Goal: Complete application form: Complete application form

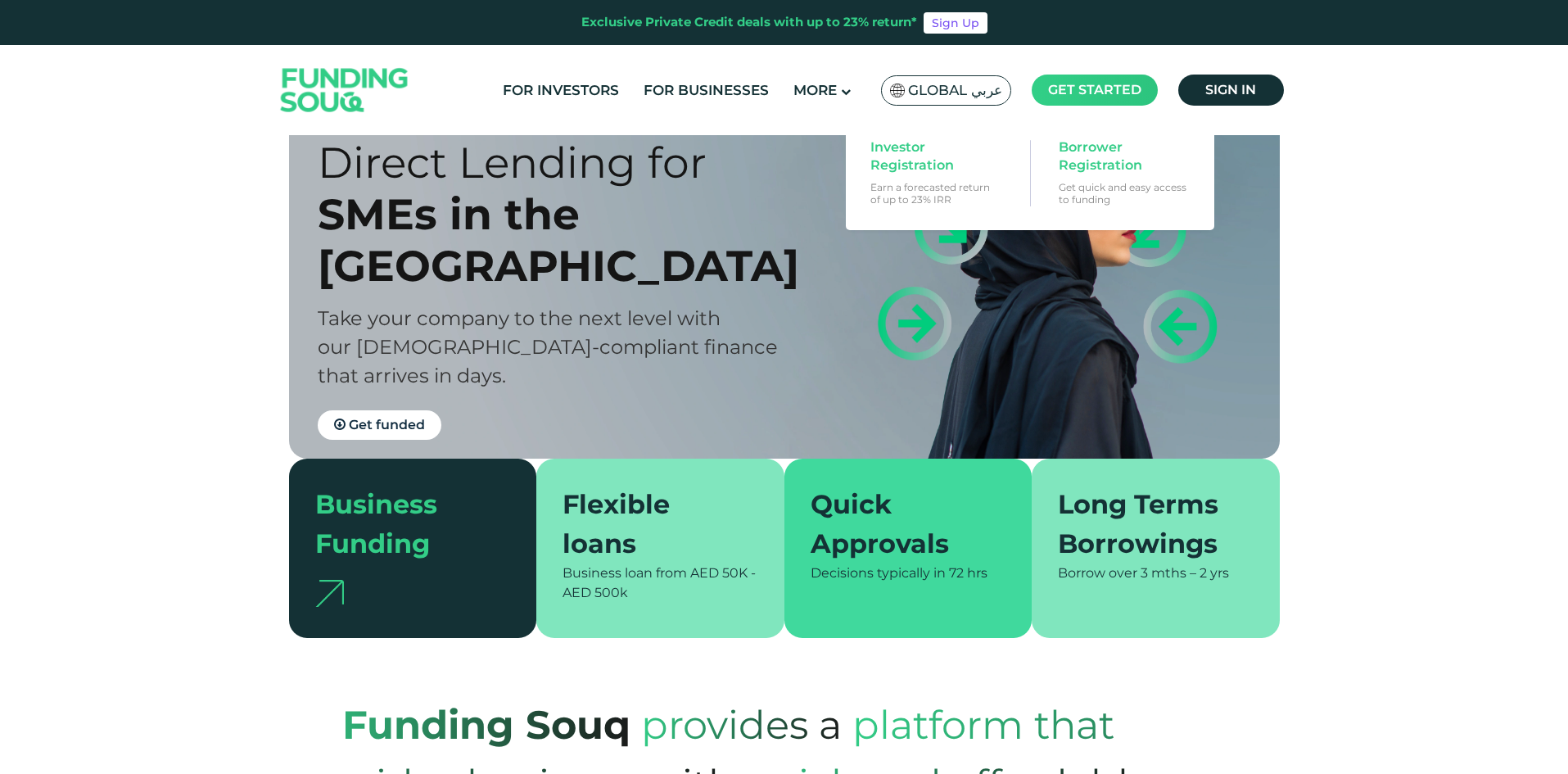
click at [1093, 99] on main "Get started" at bounding box center [1094, 90] width 126 height 31
click at [1124, 156] on span "Borrower Registration" at bounding box center [1122, 156] width 126 height 36
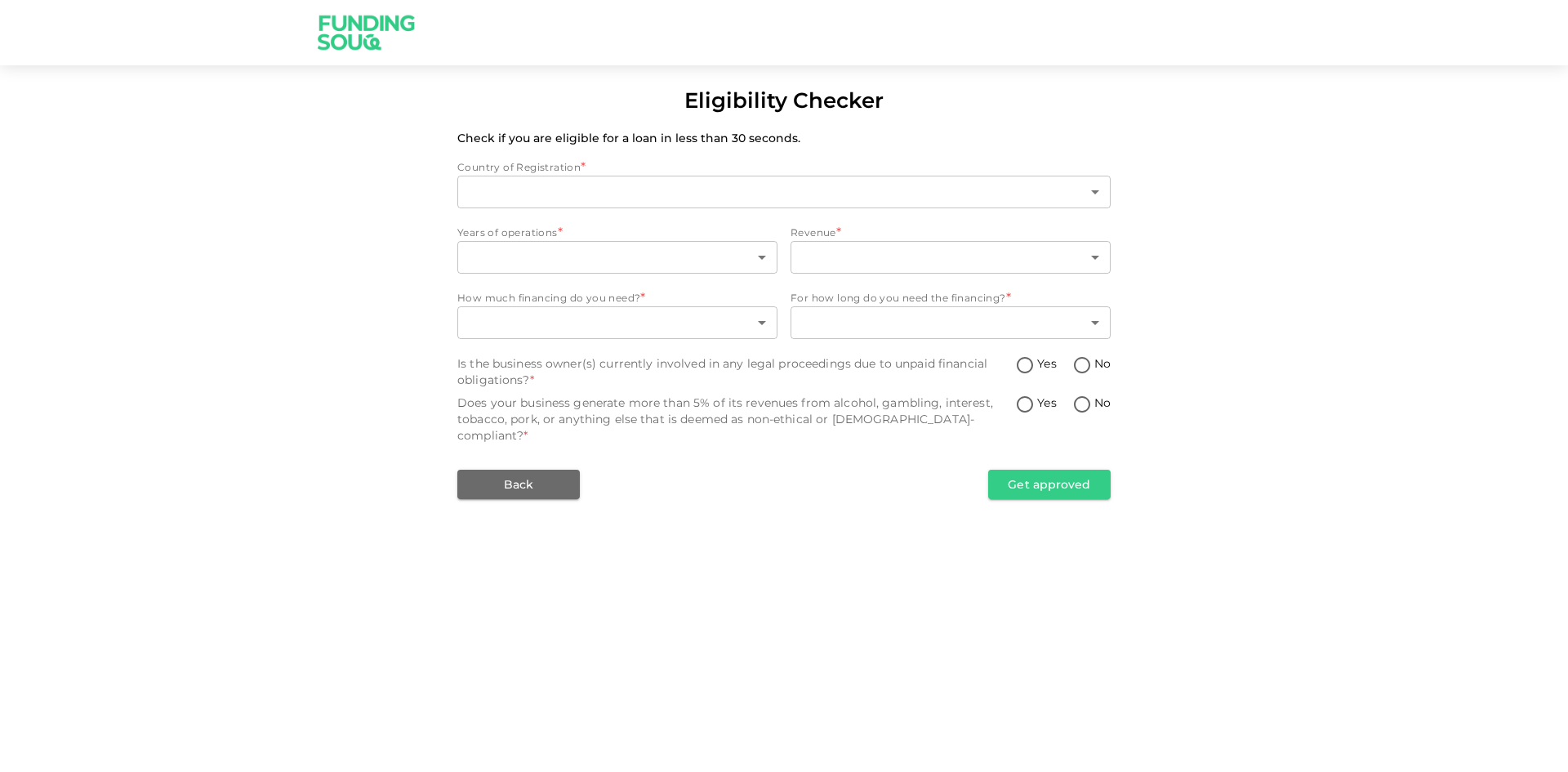
type input "1"
click at [1087, 405] on input "No" at bounding box center [1081, 405] width 25 height 22
radio input "true"
click at [1082, 369] on input "No" at bounding box center [1081, 366] width 25 height 22
radio input "true"
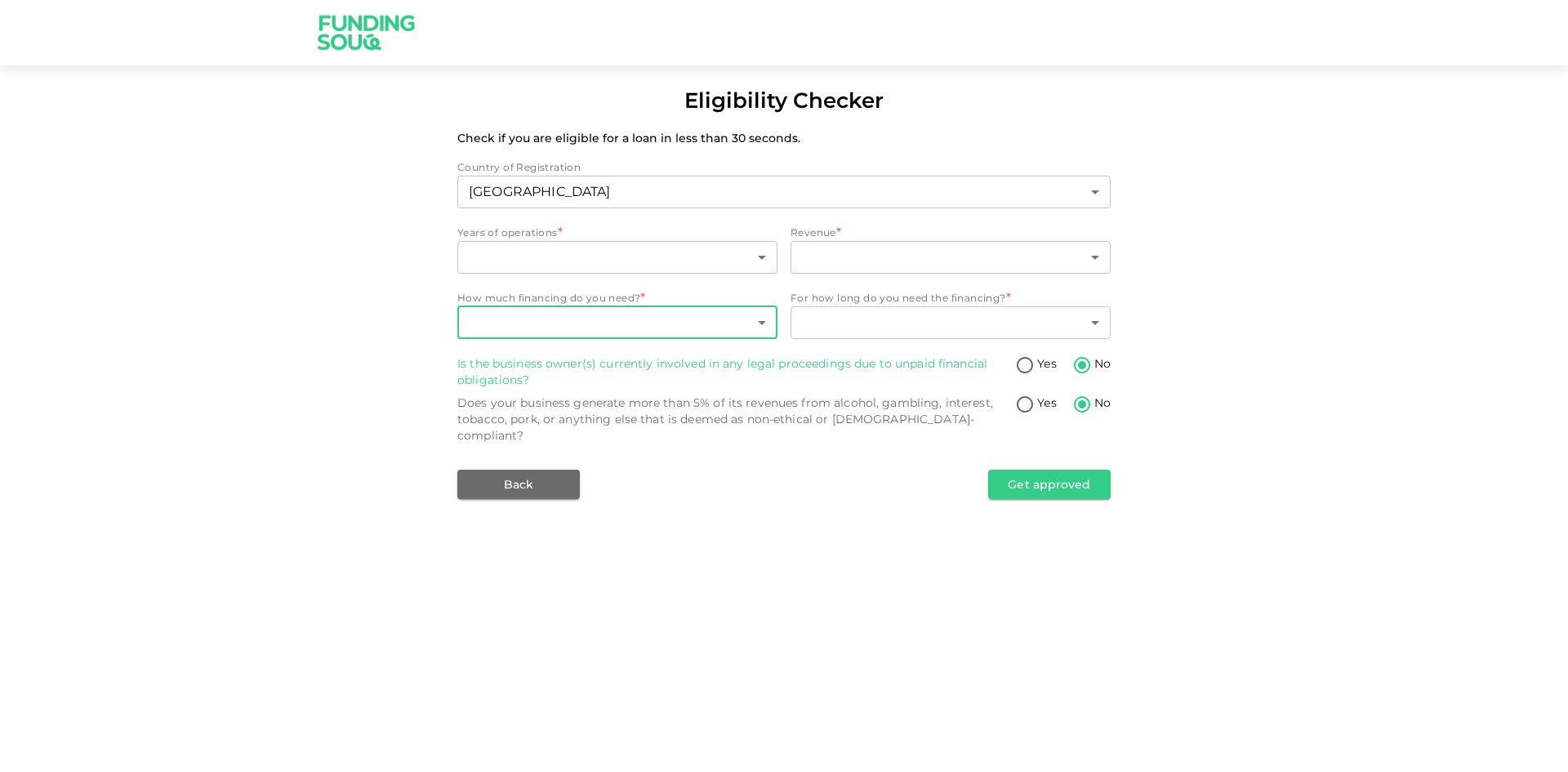
click at [615, 338] on body "Eligibility Checker Check if you are eligible for a loan in less than 30 second…" at bounding box center [784, 386] width 1568 height 772
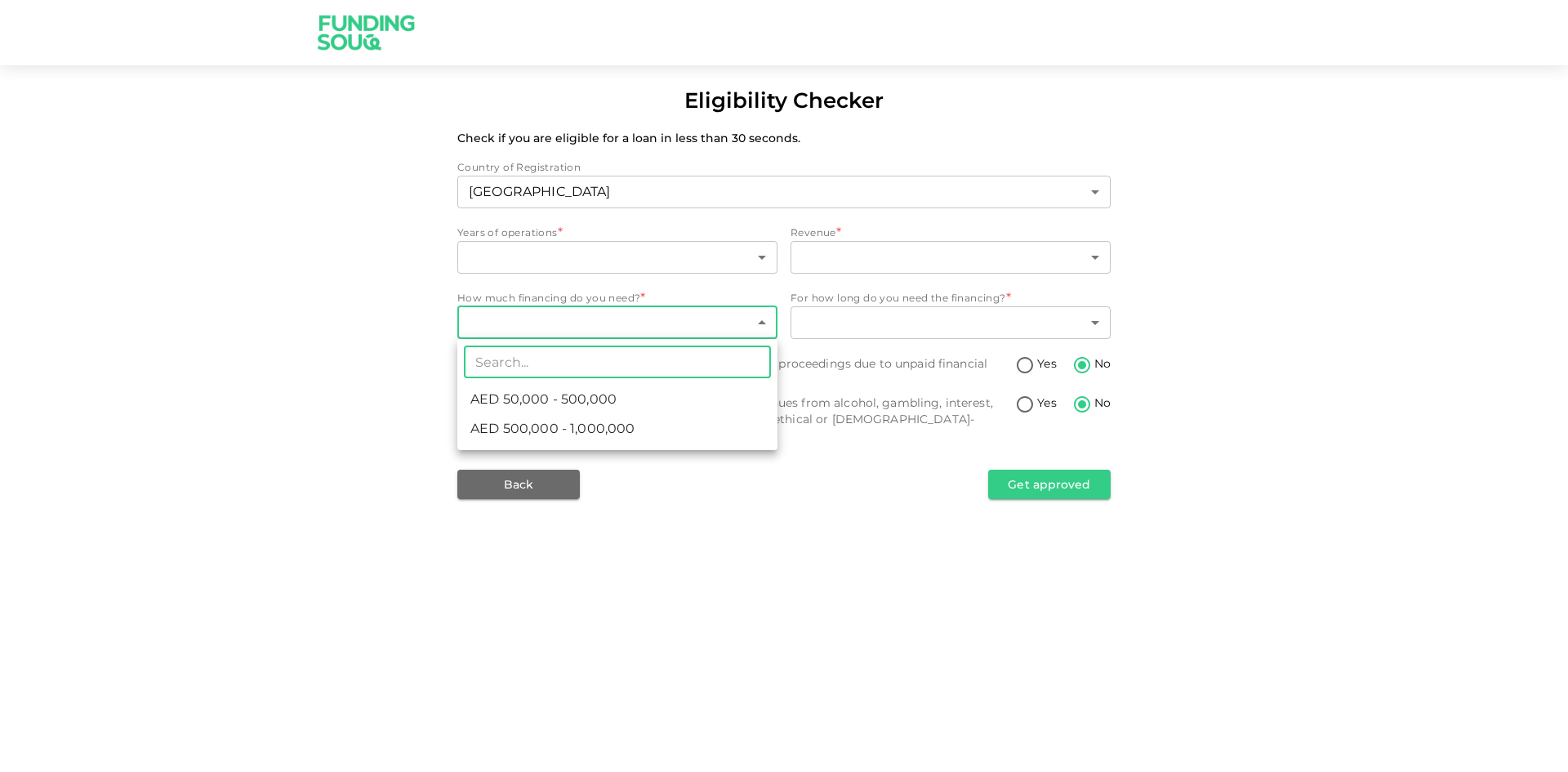
click at [600, 433] on span "AED 500,000 - 1,000,000" at bounding box center [552, 429] width 164 height 20
type input "2"
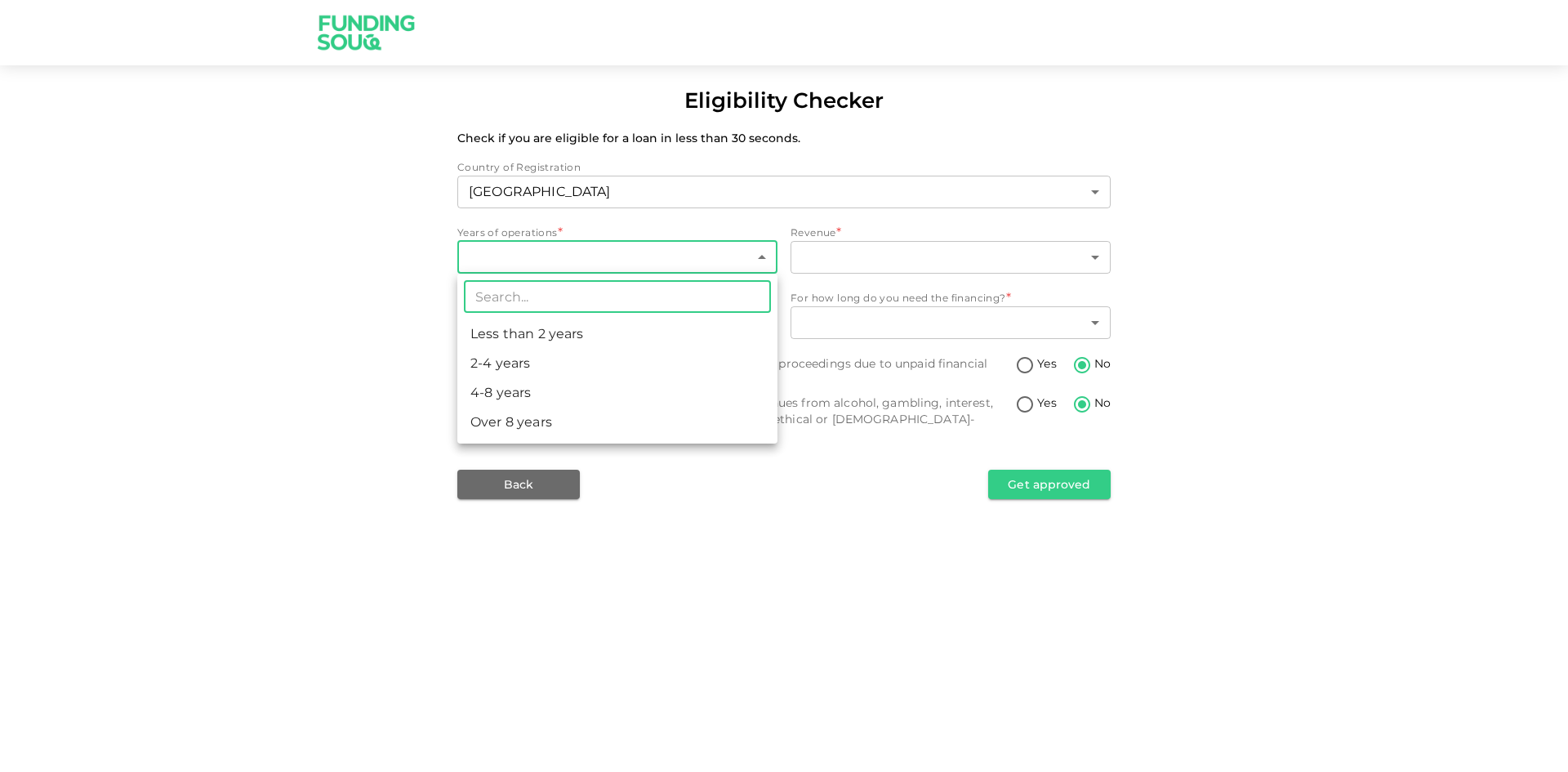
click at [580, 251] on body "Eligibility Checker Check if you are eligible for a loan in less than 30 second…" at bounding box center [784, 386] width 1568 height 772
click at [563, 435] on li "Over 8 years" at bounding box center [617, 422] width 320 height 29
type input "4"
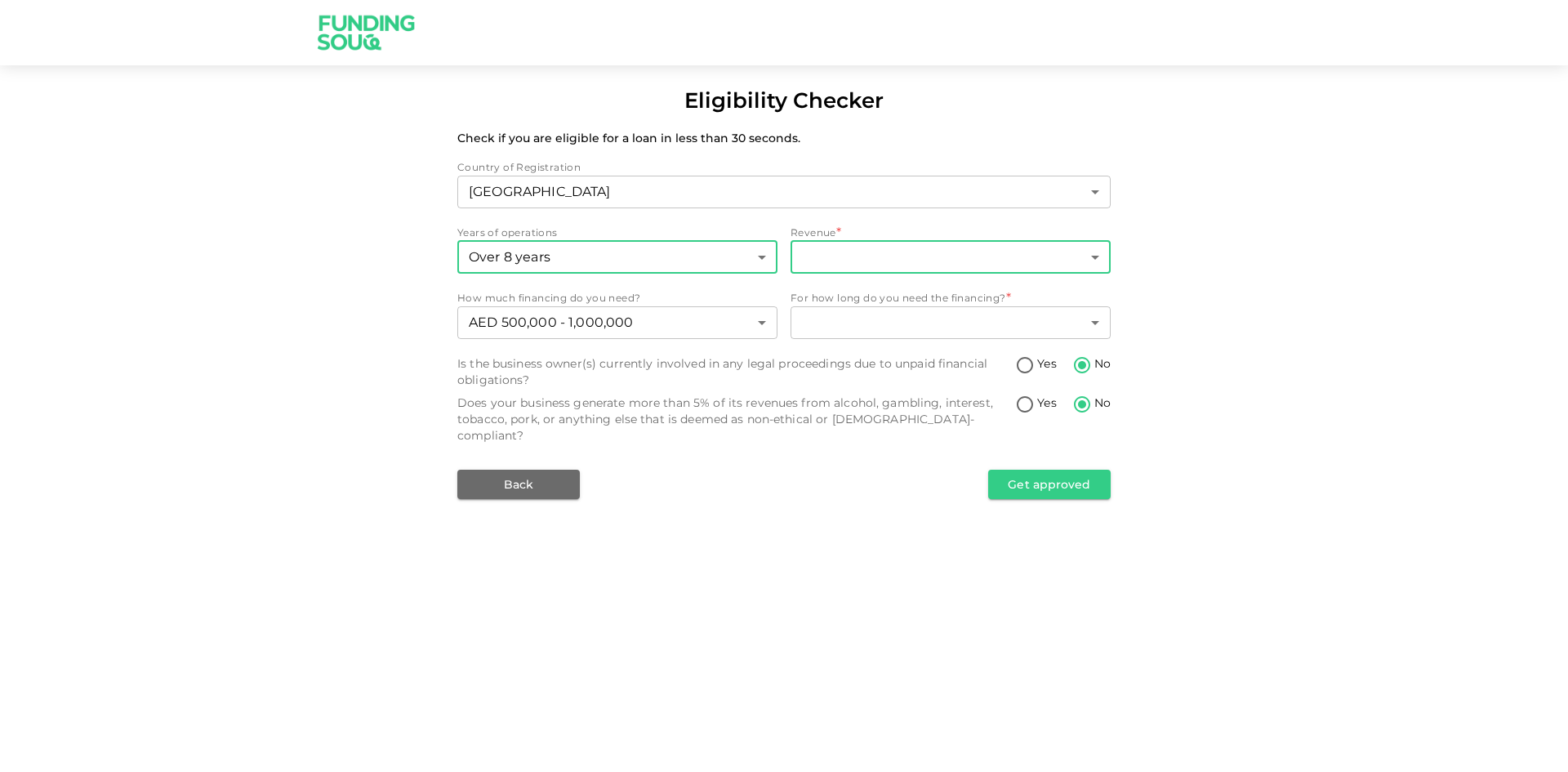
click at [895, 259] on body "Eligibility Checker Check if you are eligible for a loan in less than 30 second…" at bounding box center [784, 386] width 1568 height 772
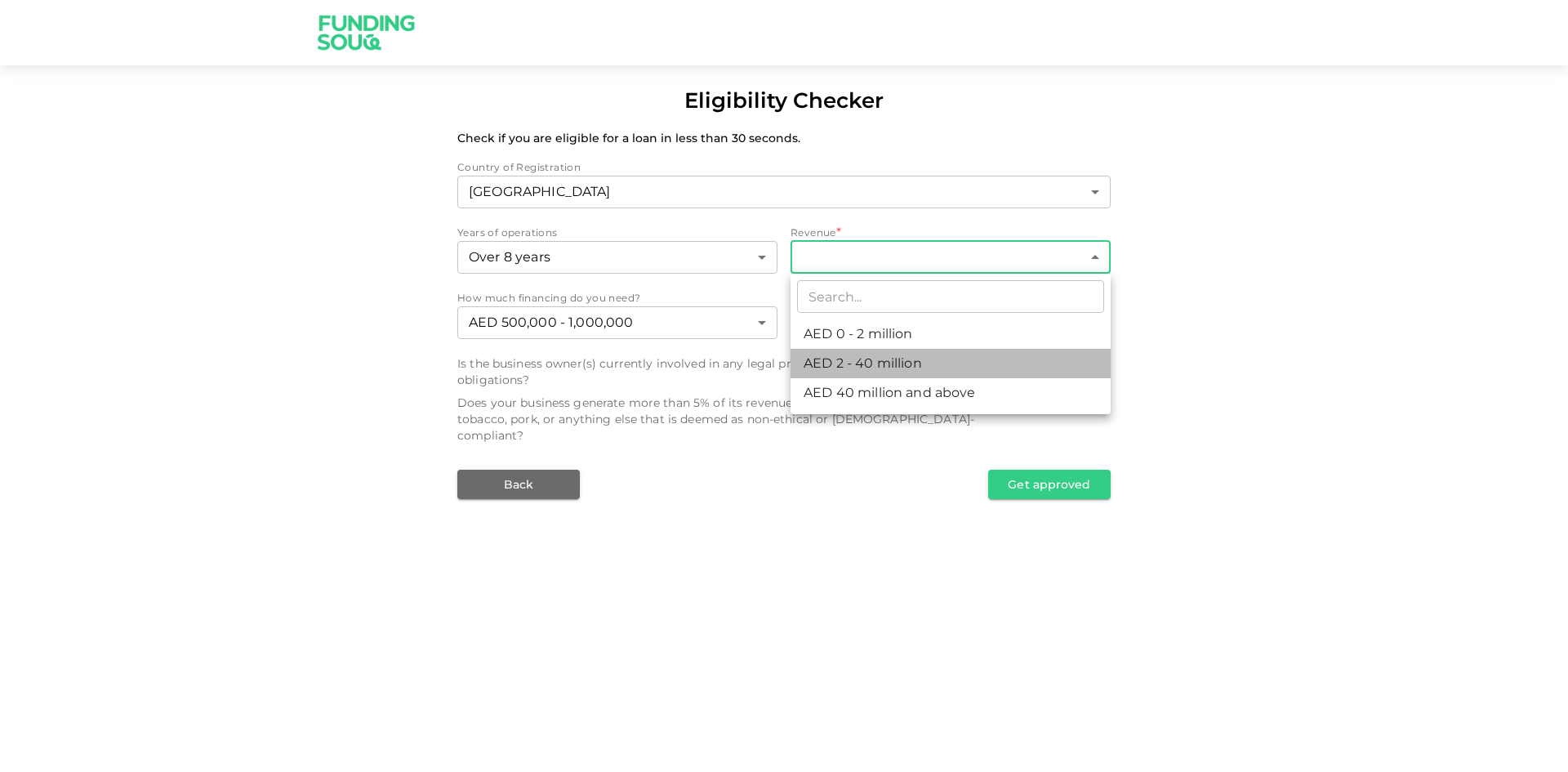
click at [906, 367] on li "AED 2 - 40 million" at bounding box center [951, 363] width 320 height 29
type input "2"
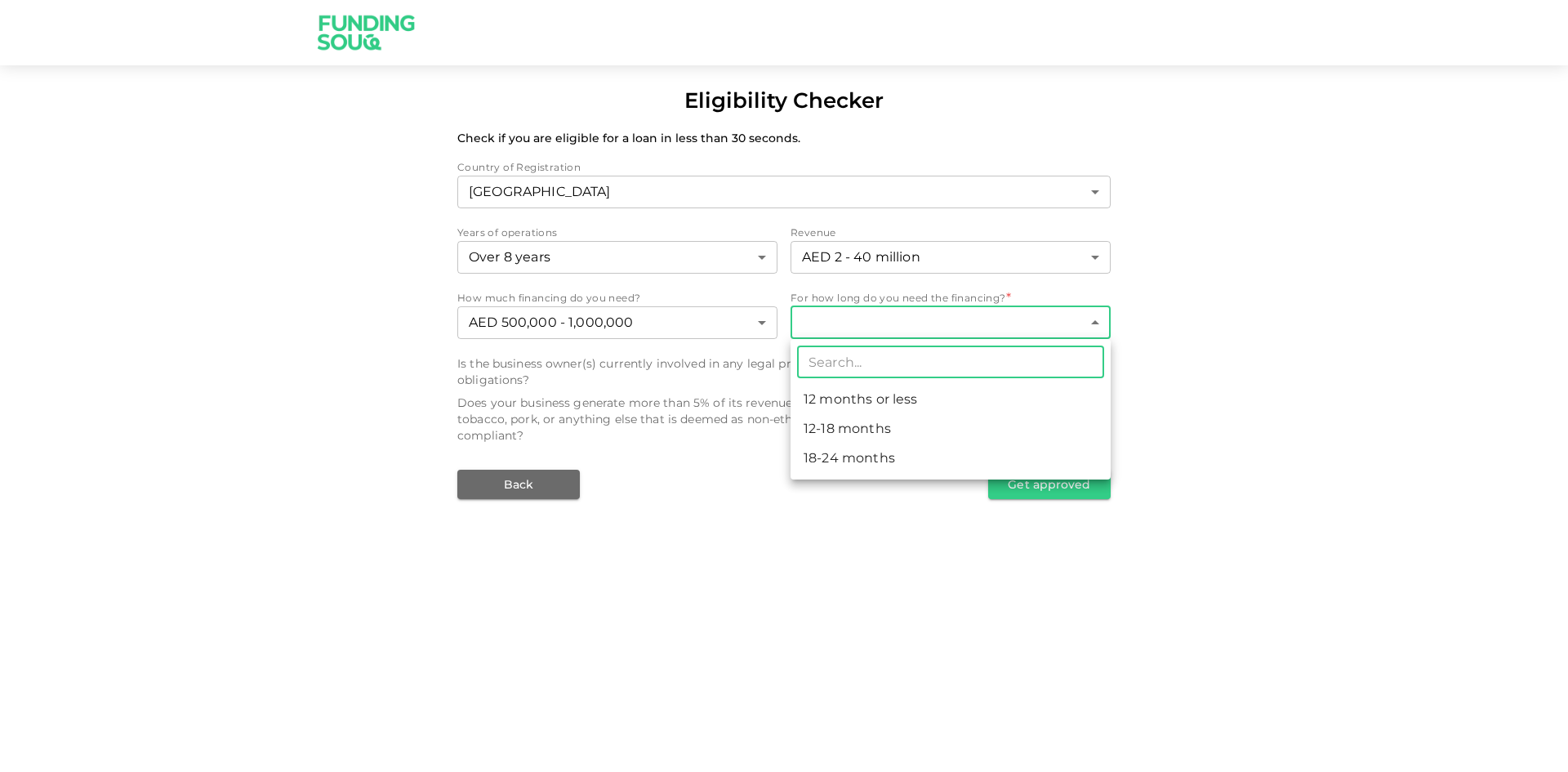
click at [888, 314] on body "Eligibility Checker Check if you are eligible for a loan in less than 30 second…" at bounding box center [784, 386] width 1568 height 772
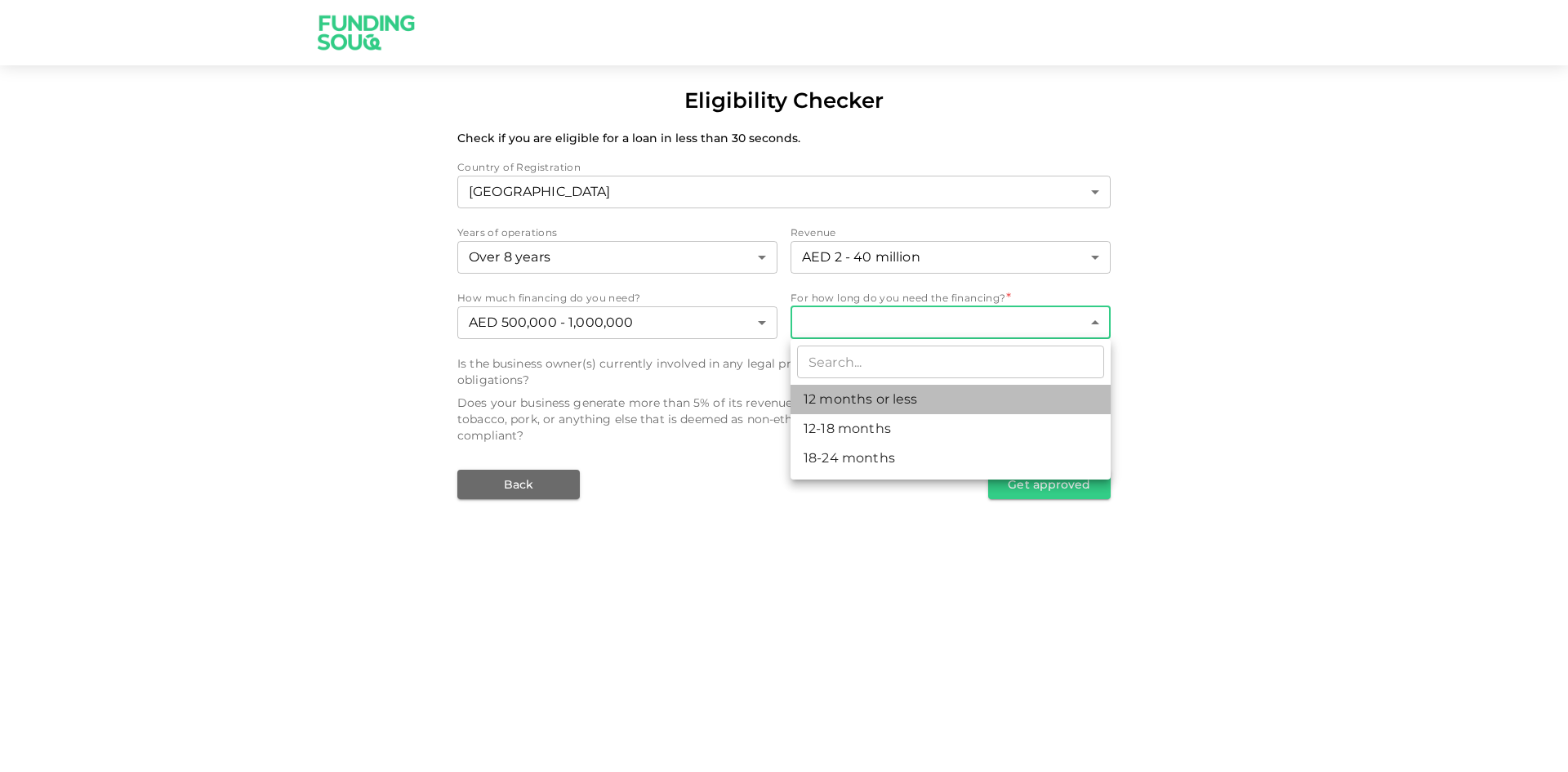
click at [888, 403] on li "12 months or less" at bounding box center [951, 400] width 320 height 29
type input "1"
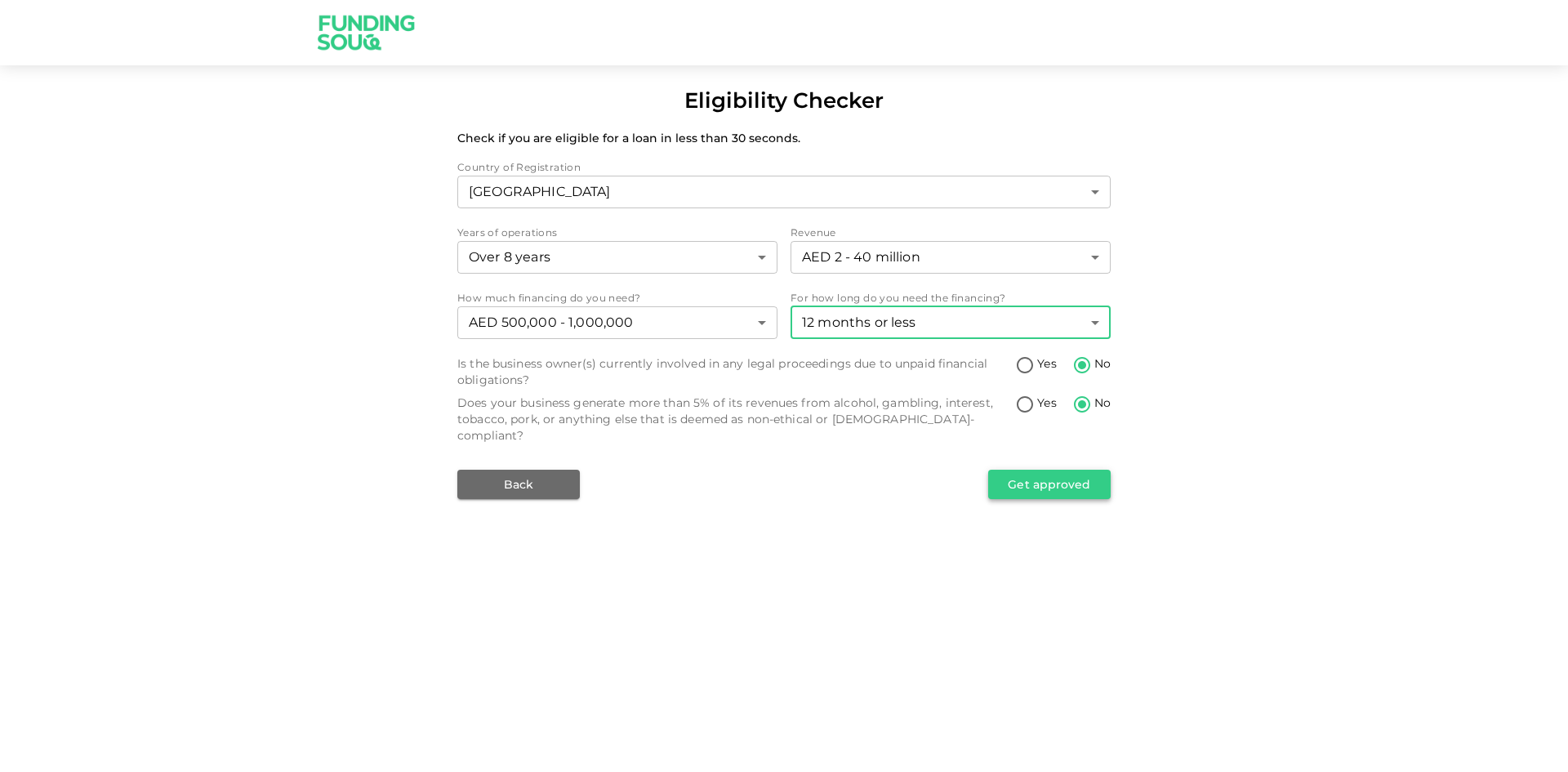
click at [1038, 480] on button "Get approved" at bounding box center [1049, 484] width 123 height 29
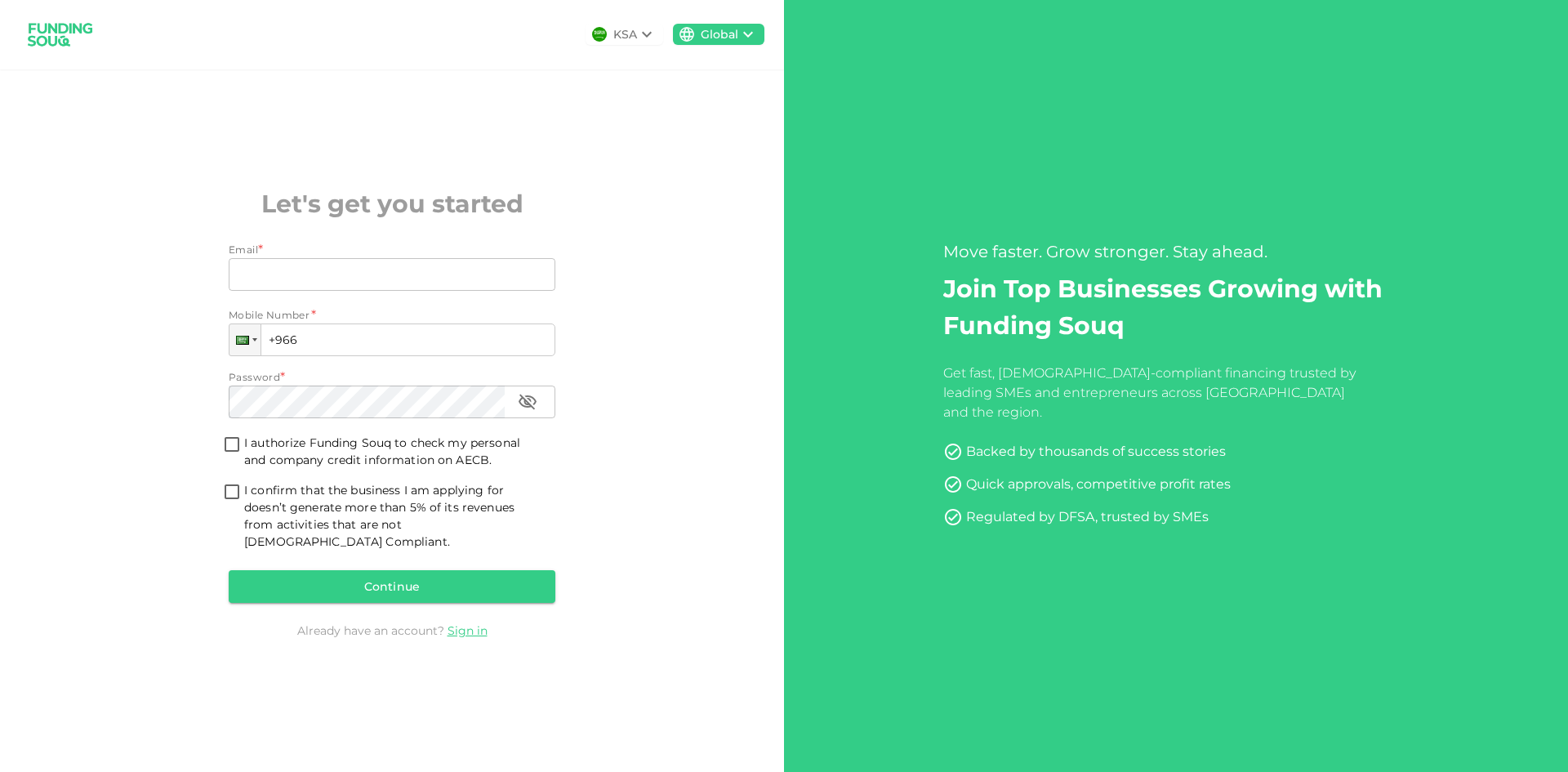
click at [631, 22] on div "KSA Global" at bounding box center [391, 35] width 784 height 69
click at [631, 35] on div "KSA" at bounding box center [625, 35] width 24 height 17
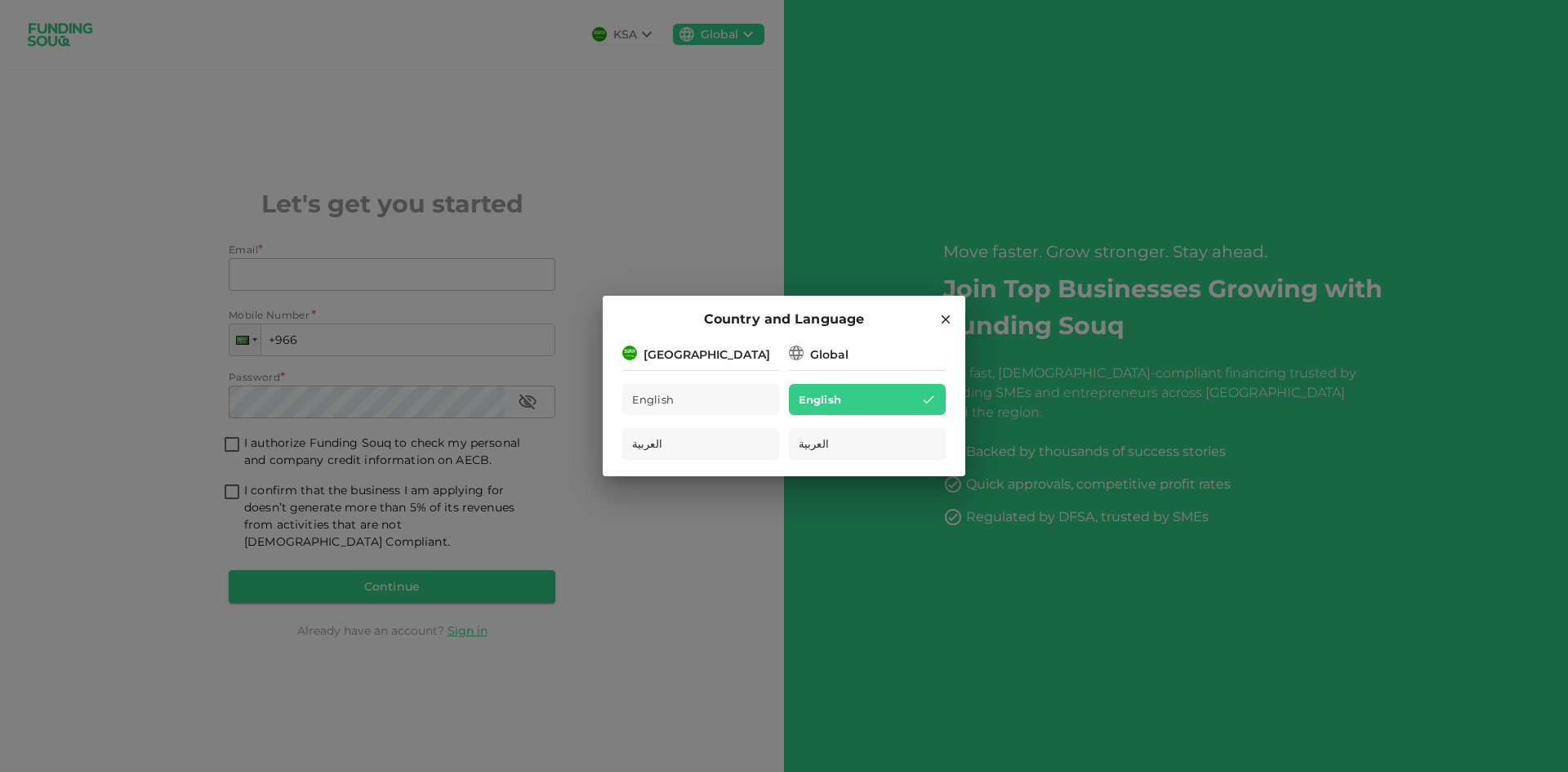
click at [725, 363] on hr at bounding box center [701, 367] width 157 height 7
click at [830, 357] on div "Global" at bounding box center [829, 354] width 38 height 17
click at [727, 354] on div "[GEOGRAPHIC_DATA]" at bounding box center [701, 353] width 157 height 20
click at [941, 316] on icon at bounding box center [946, 320] width 15 height 15
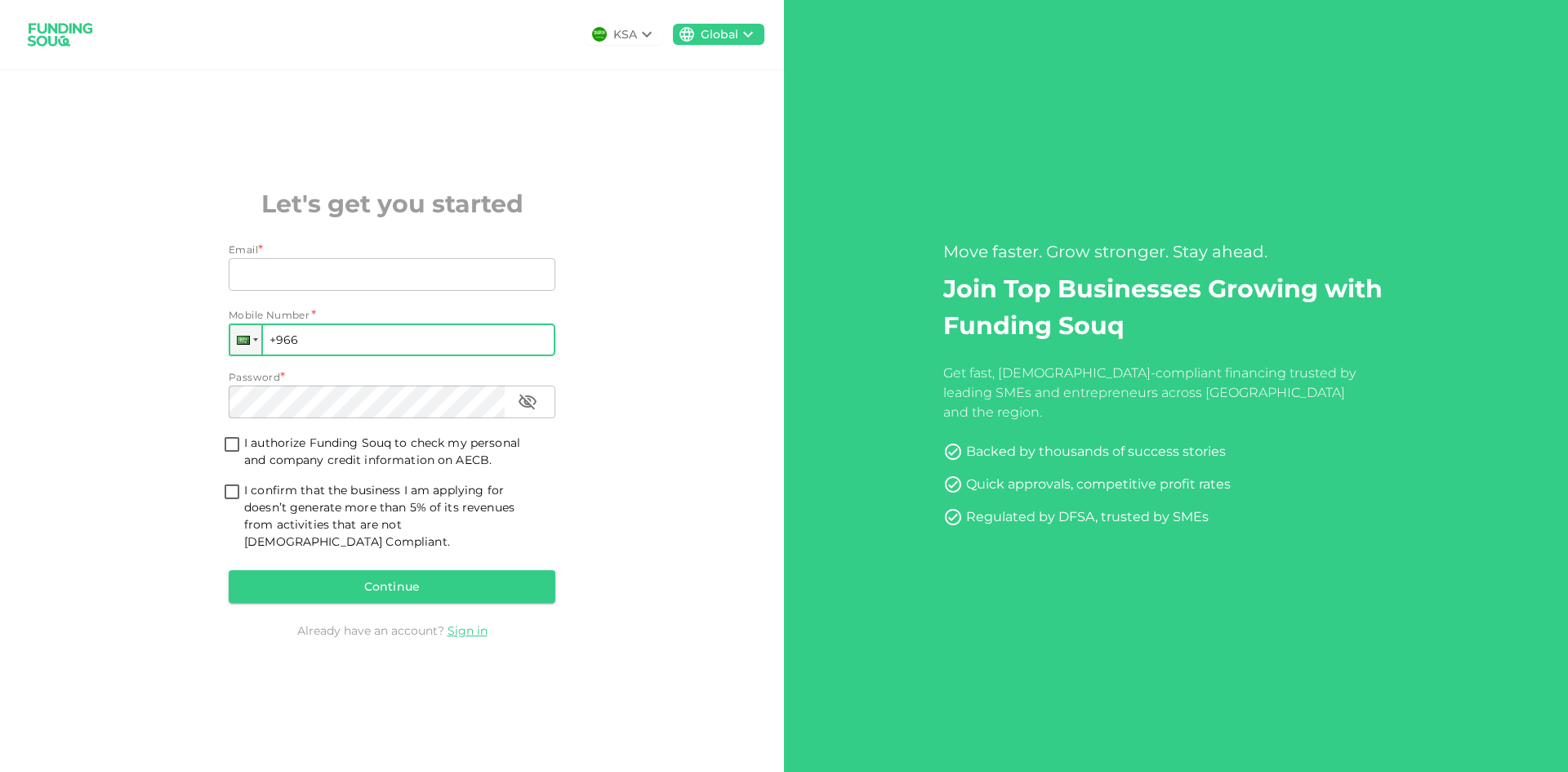
click at [298, 340] on input "+966" at bounding box center [391, 340] width 327 height 33
click at [242, 345] on div at bounding box center [243, 340] width 13 height 9
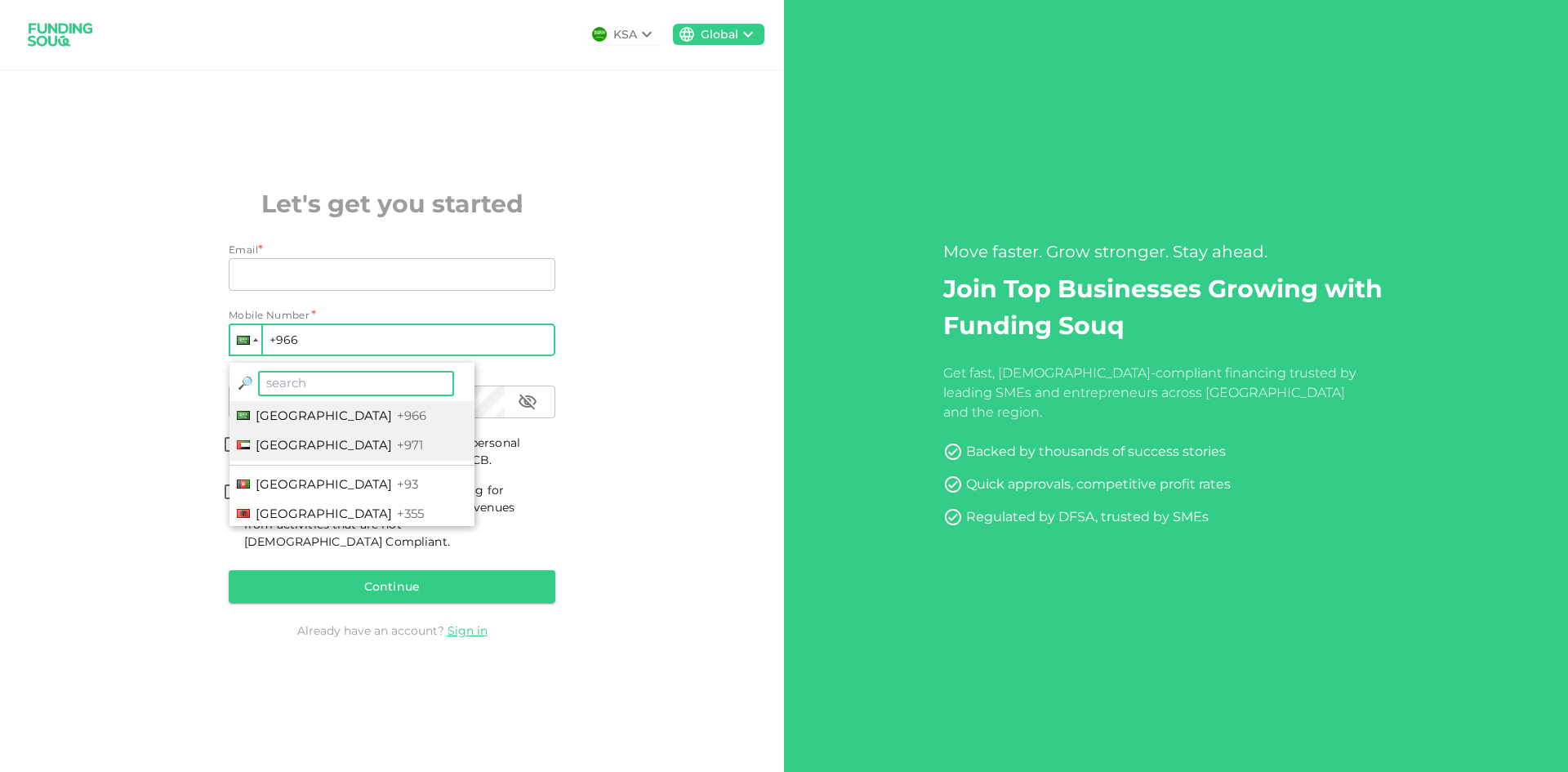
click at [331, 452] on span "United Arab Emirates" at bounding box center [324, 444] width 137 height 15
type input "+971"
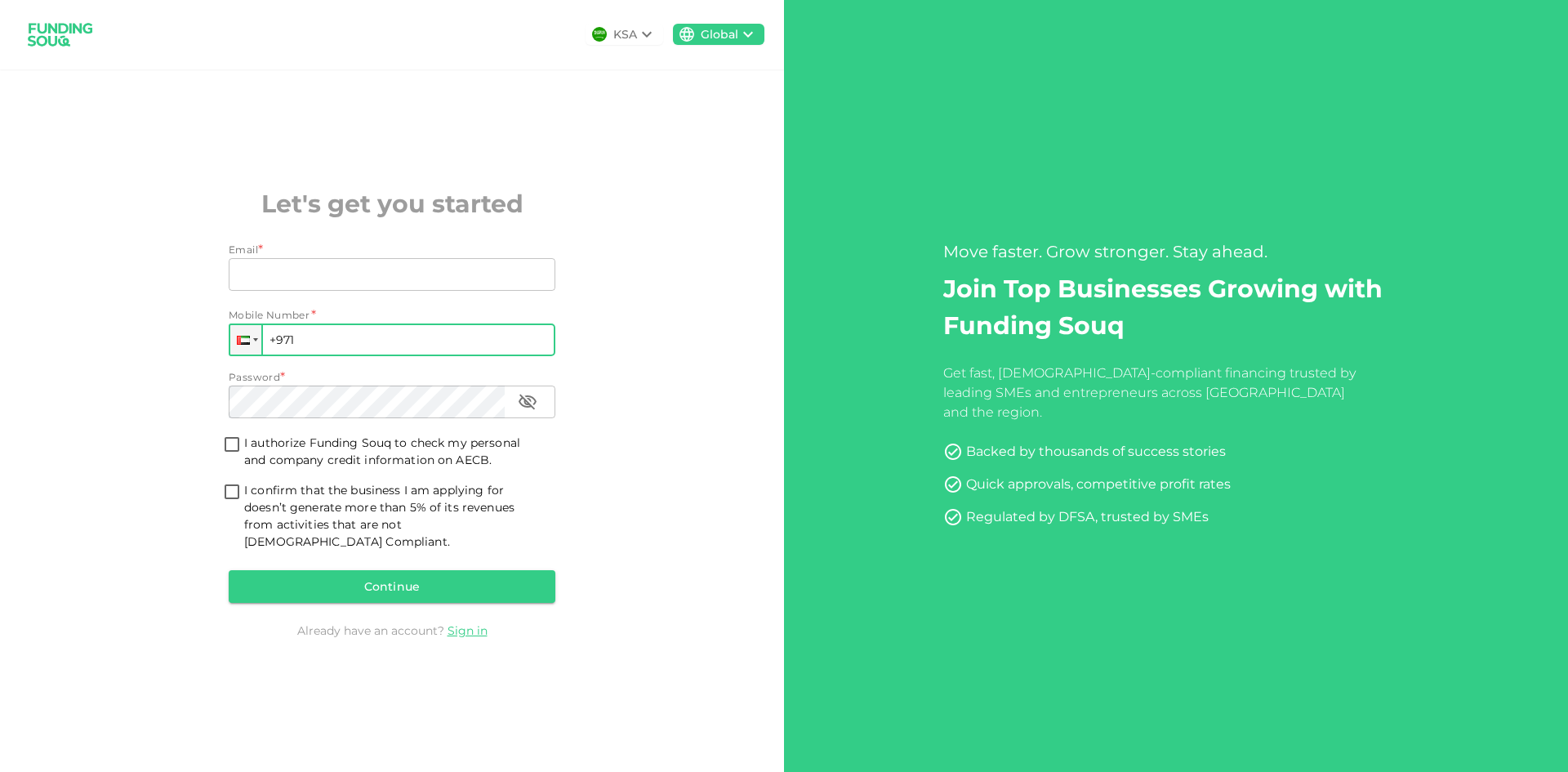
click at [584, 377] on div "KSA Global Let's get you started Email * Email Email Mobile Number * Phone +971…" at bounding box center [391, 386] width 784 height 772
click at [235, 504] on input "I confirm that the business I am applying for doesn’t generate more than 5% of …" at bounding box center [231, 493] width 25 height 22
checkbox input "true"
click at [182, 515] on div "KSA Global Let's get you started Email * Email Email Mobile Number * Phone +971…" at bounding box center [391, 386] width 784 height 772
click at [353, 341] on input "+971" at bounding box center [391, 340] width 327 height 33
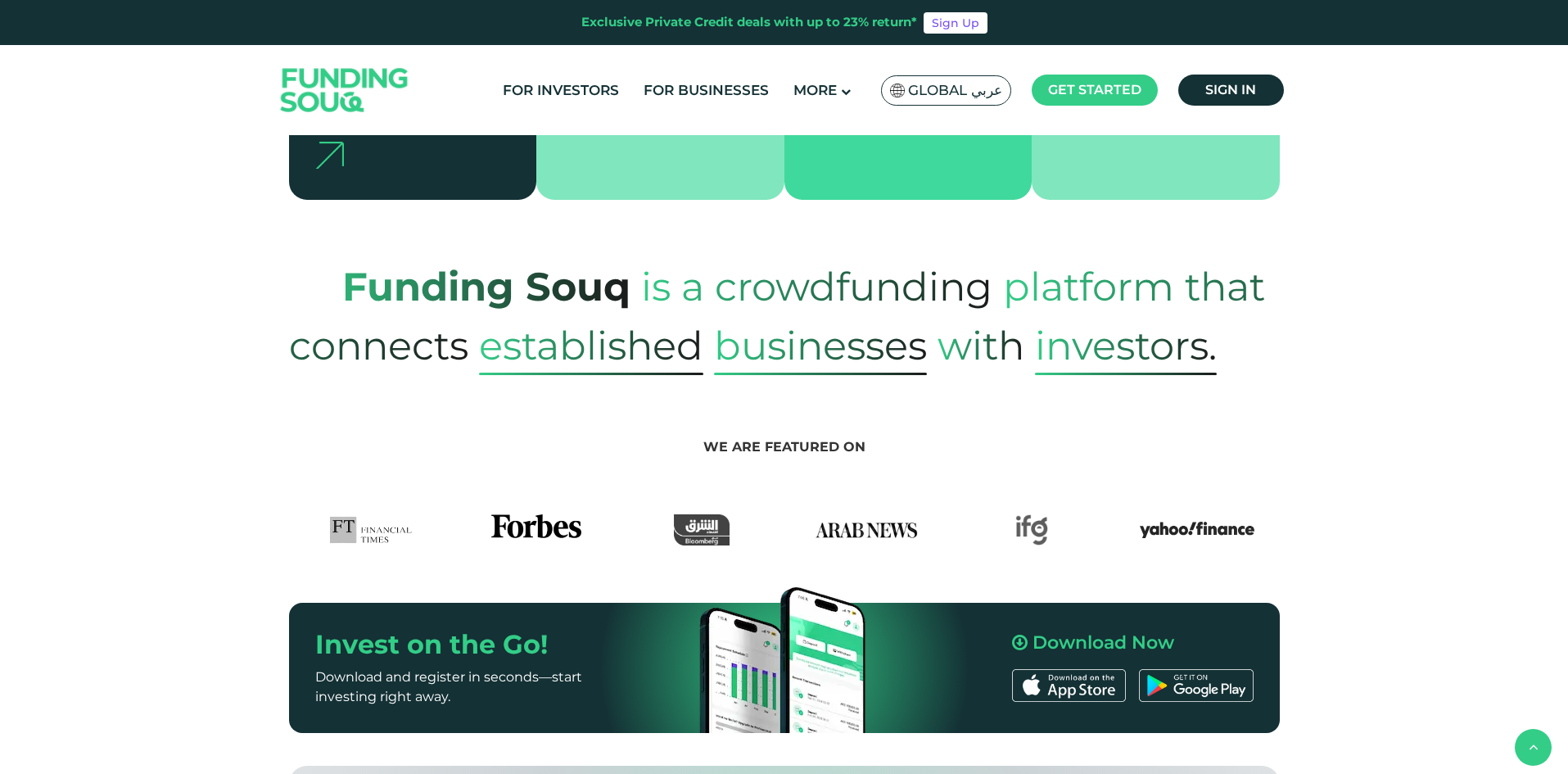
scroll to position [655, 0]
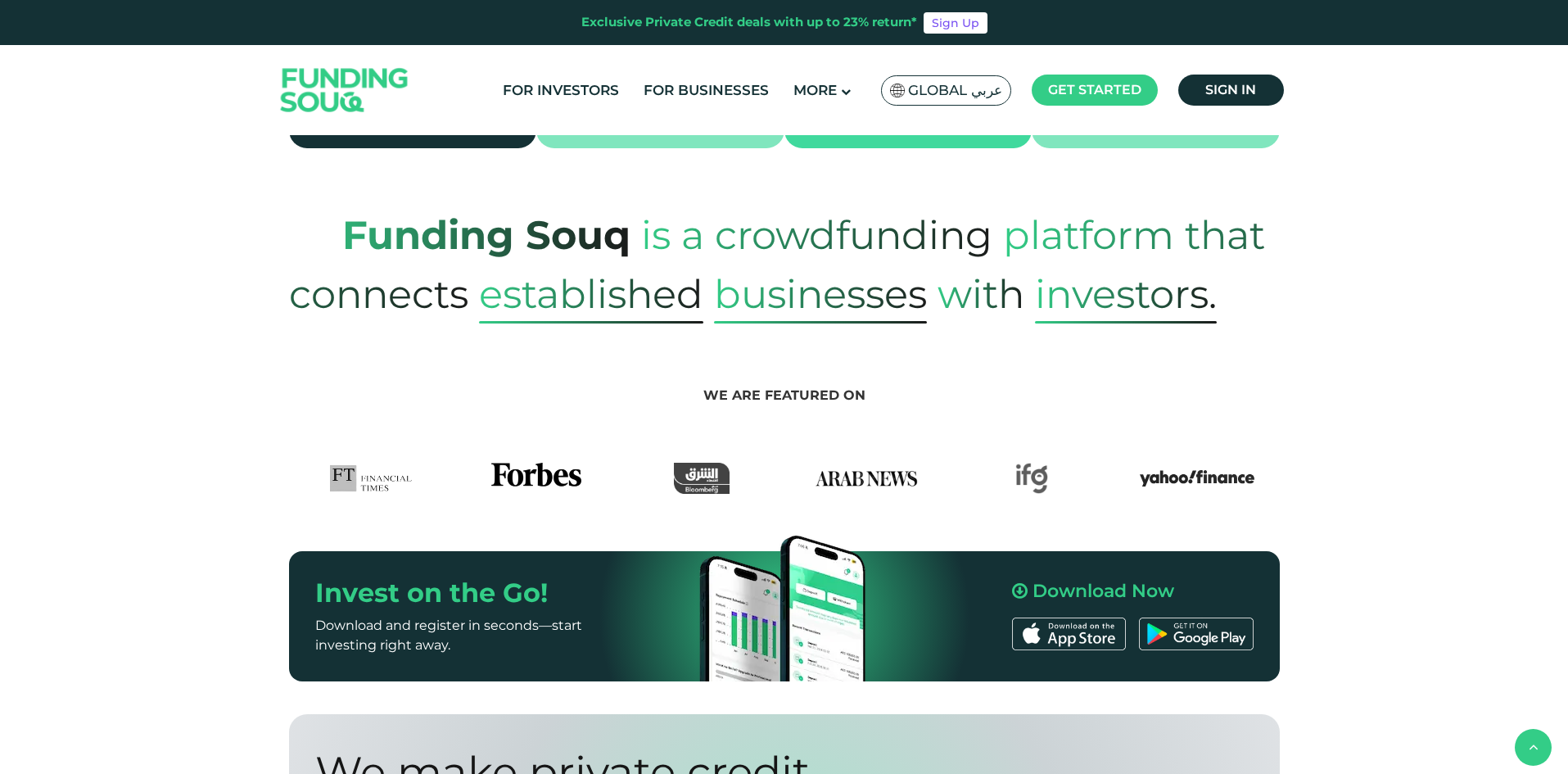
click at [545, 326] on section "We are featured on" at bounding box center [784, 408] width 1568 height 171
drag, startPoint x: 256, startPoint y: 31, endPoint x: 1063, endPoint y: 724, distance: 1063.7
drag, startPoint x: 1061, startPoint y: 721, endPoint x: 546, endPoint y: 28, distance: 863.4
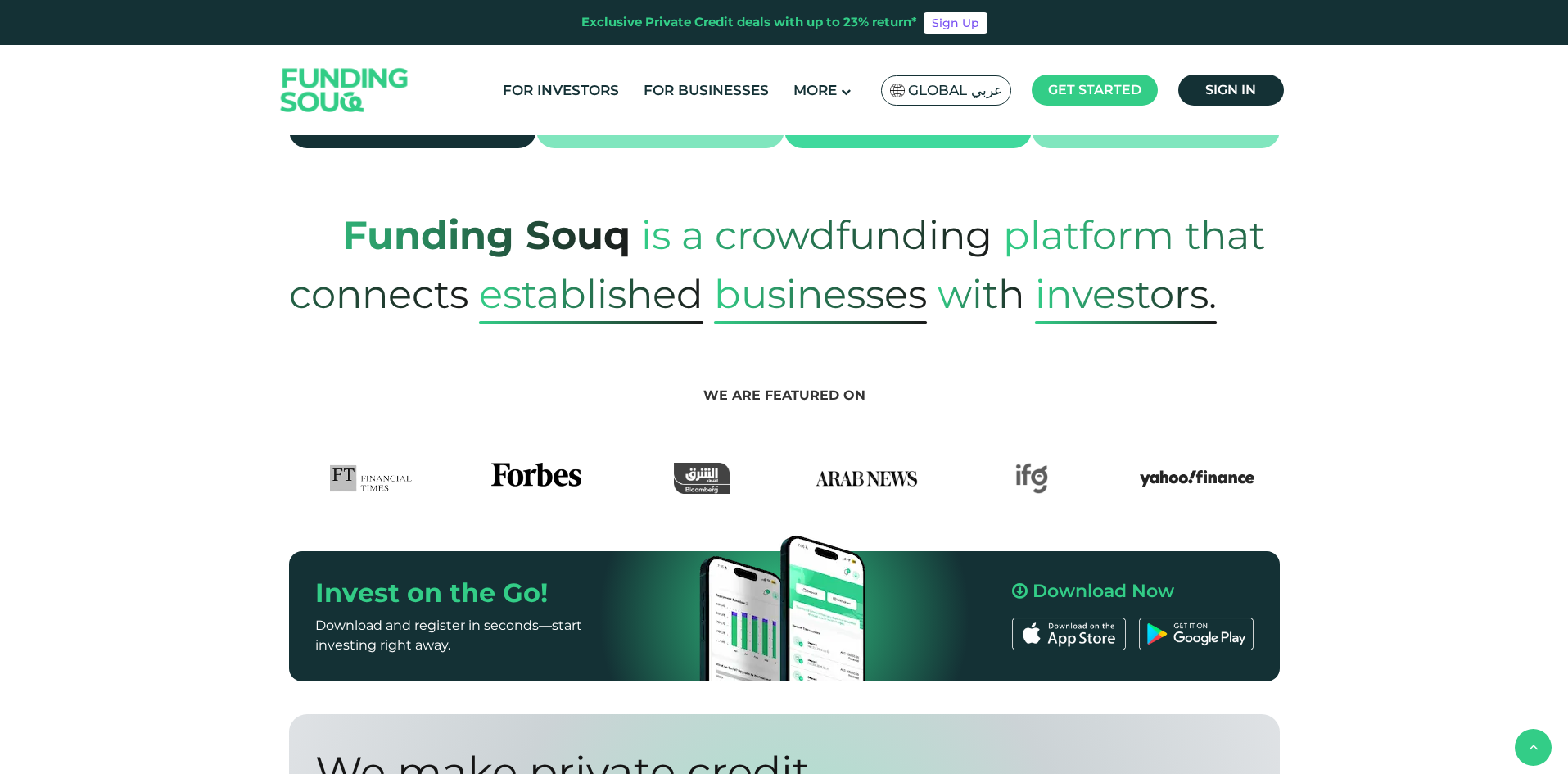
click at [543, 28] on div "Exclusive Private Credit deals with up to 23% return* Sign Up" at bounding box center [784, 22] width 1568 height 45
drag, startPoint x: 556, startPoint y: 20, endPoint x: 1007, endPoint y: 715, distance: 828.5
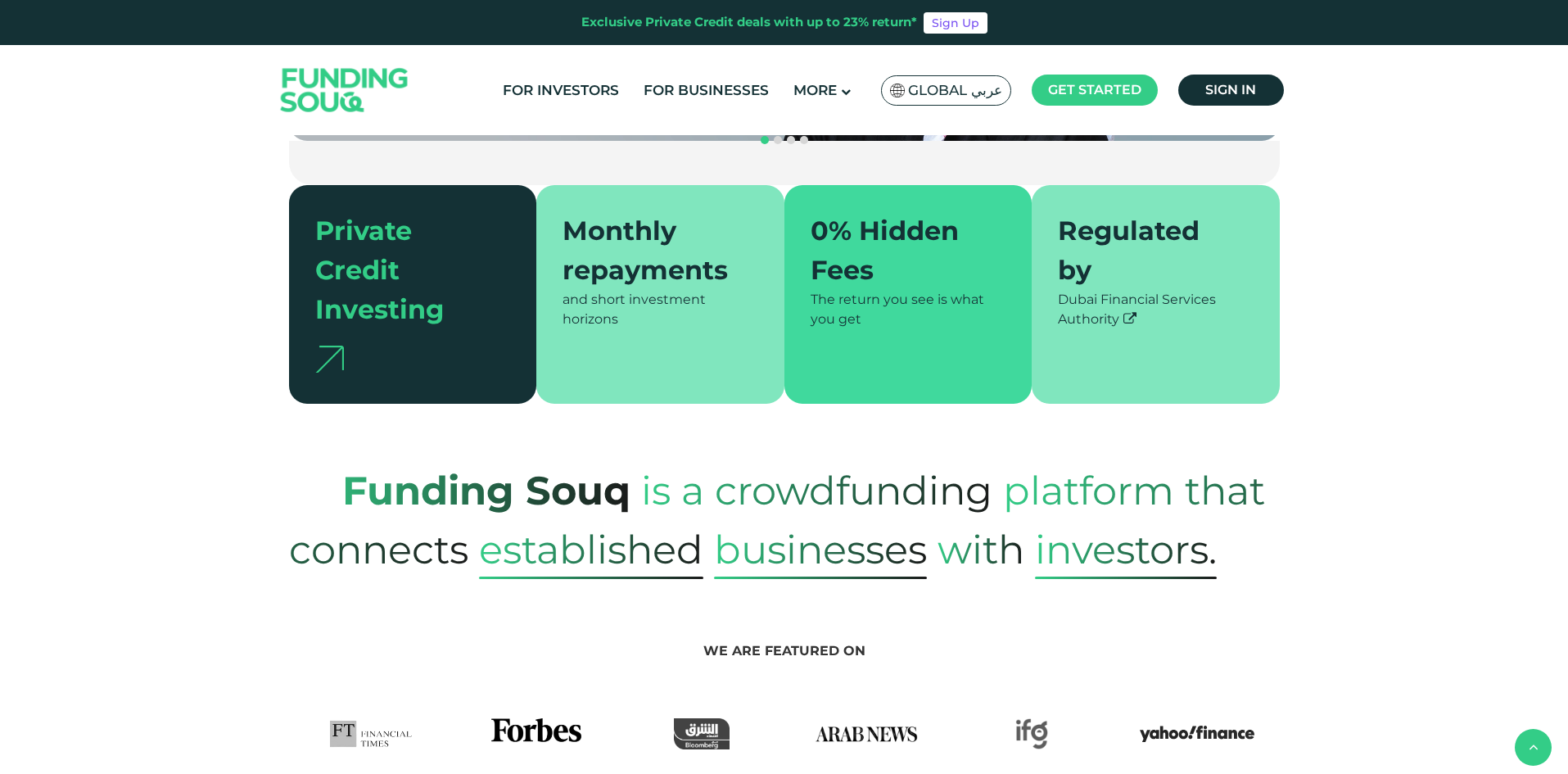
scroll to position [371, 0]
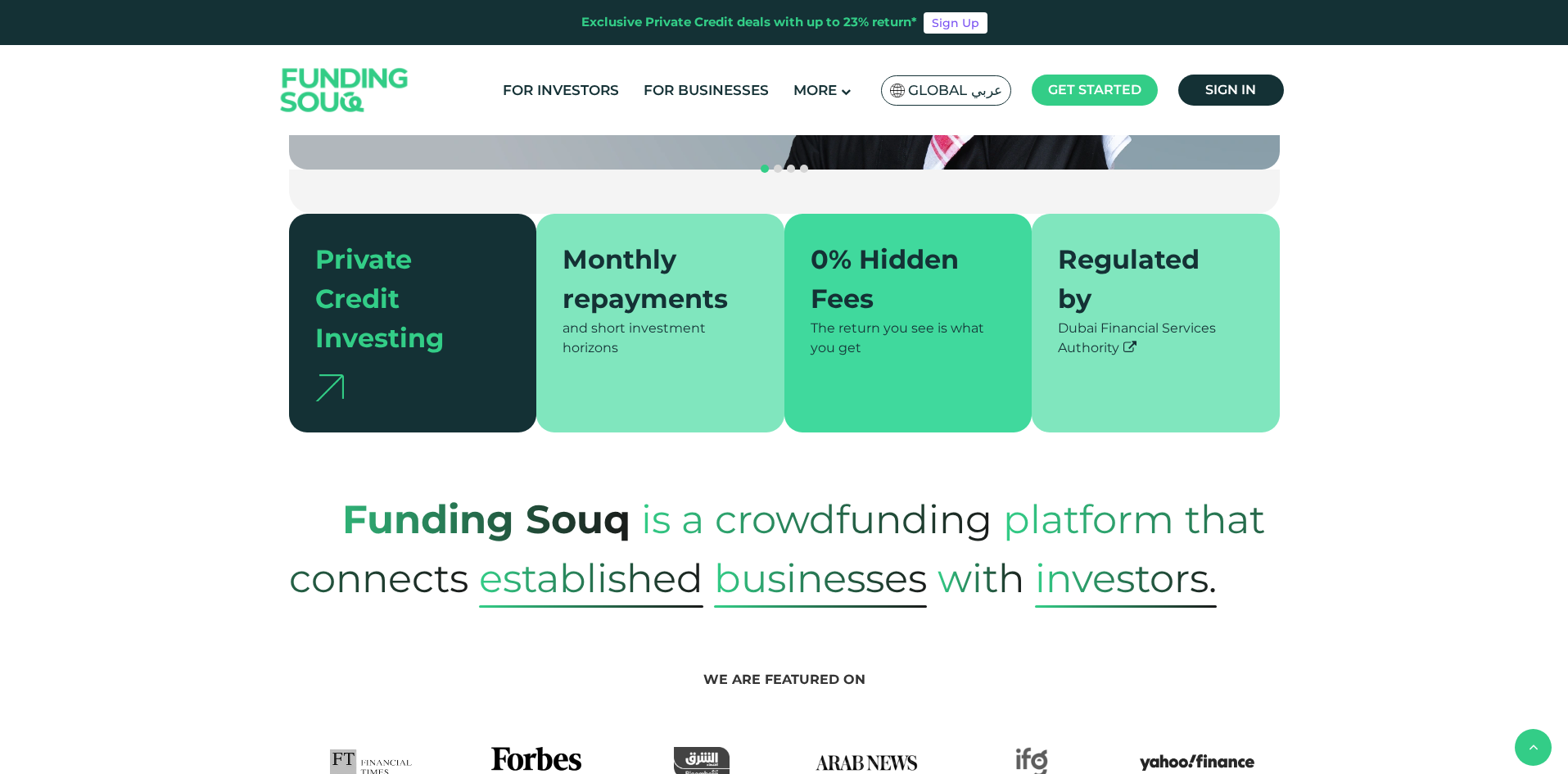
drag, startPoint x: 1042, startPoint y: 733, endPoint x: 584, endPoint y: 18, distance: 849.1
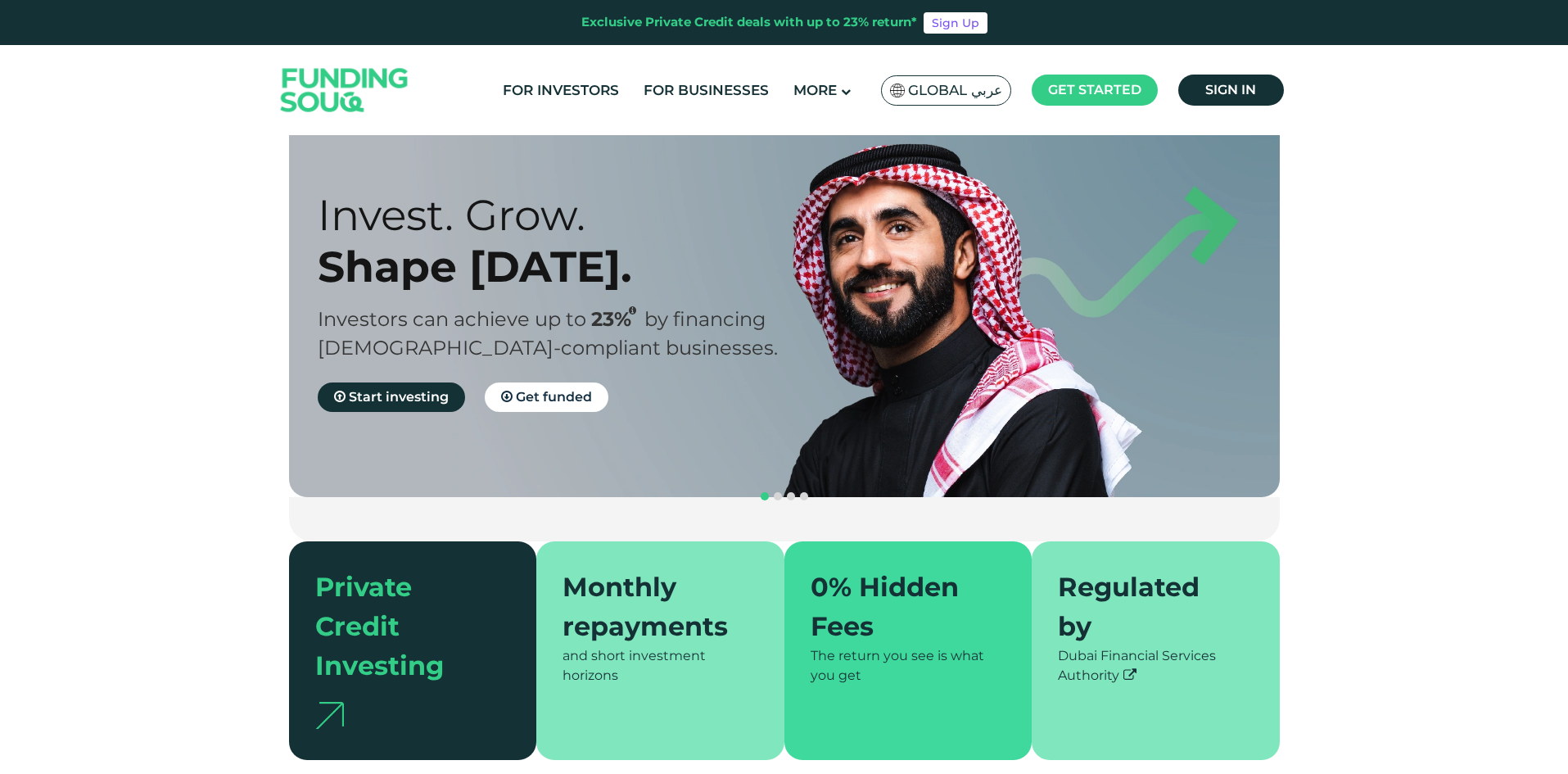
scroll to position [0, 0]
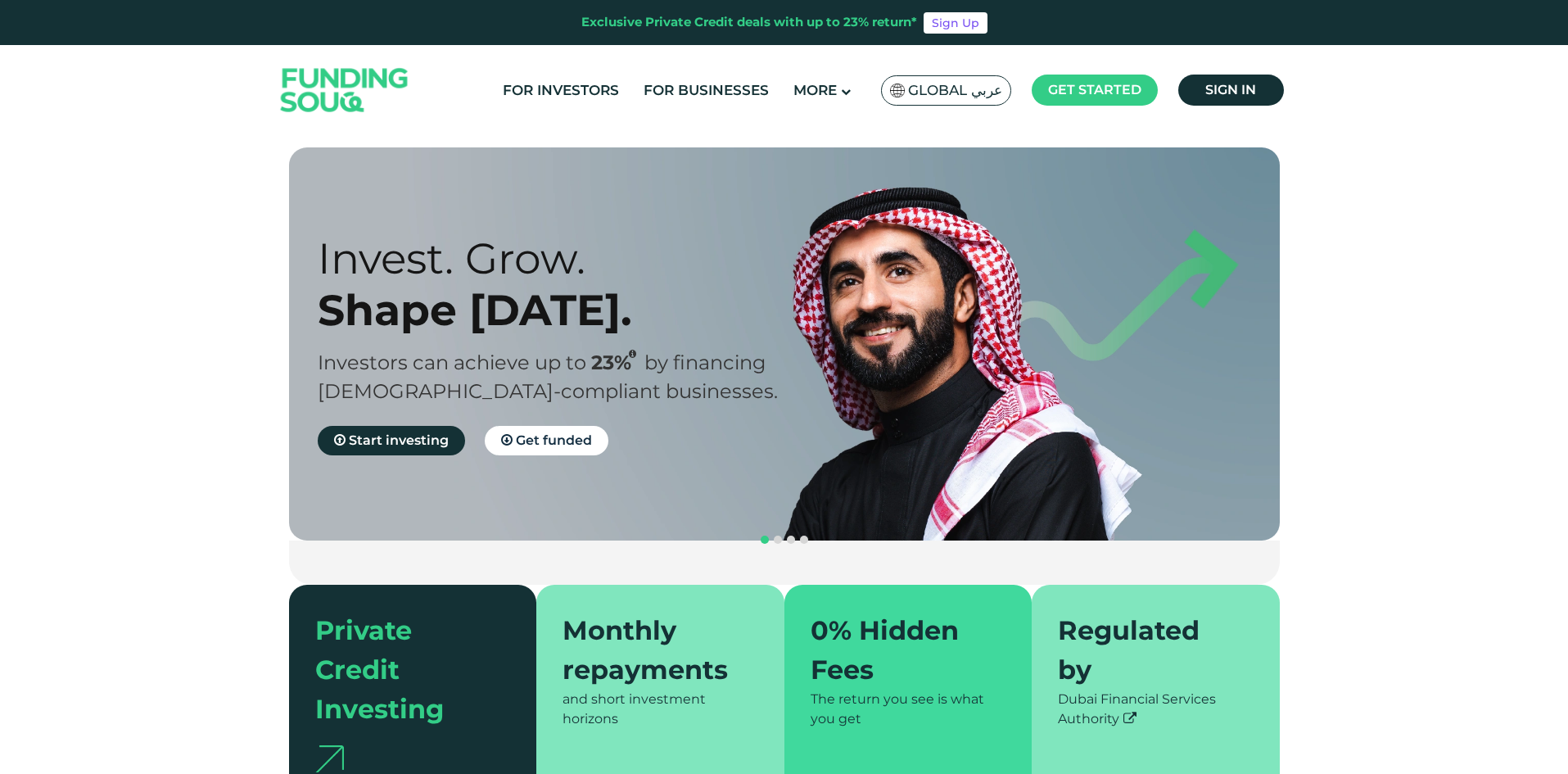
click at [1326, 705] on section "Prosperity Meets Principle. Shariah Compliance [DEMOGRAPHIC_DATA] compliant inv…" at bounding box center [784, 475] width 1568 height 656
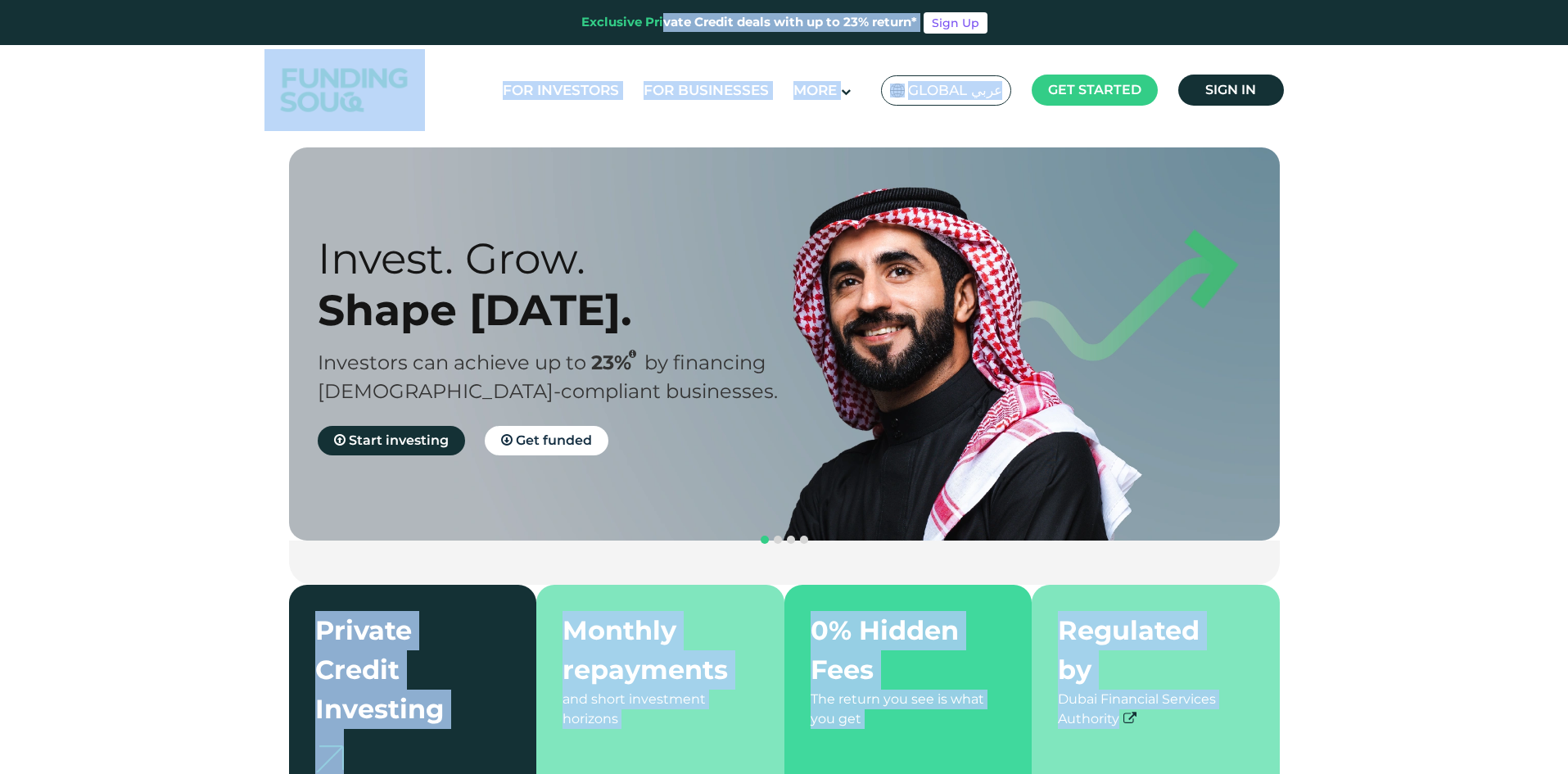
drag, startPoint x: 1283, startPoint y: 697, endPoint x: 575, endPoint y: 16, distance: 982.4
click at [575, 17] on div "Exclusive Private Credit deals with up to 23% return* Sign Up" at bounding box center [784, 22] width 1568 height 45
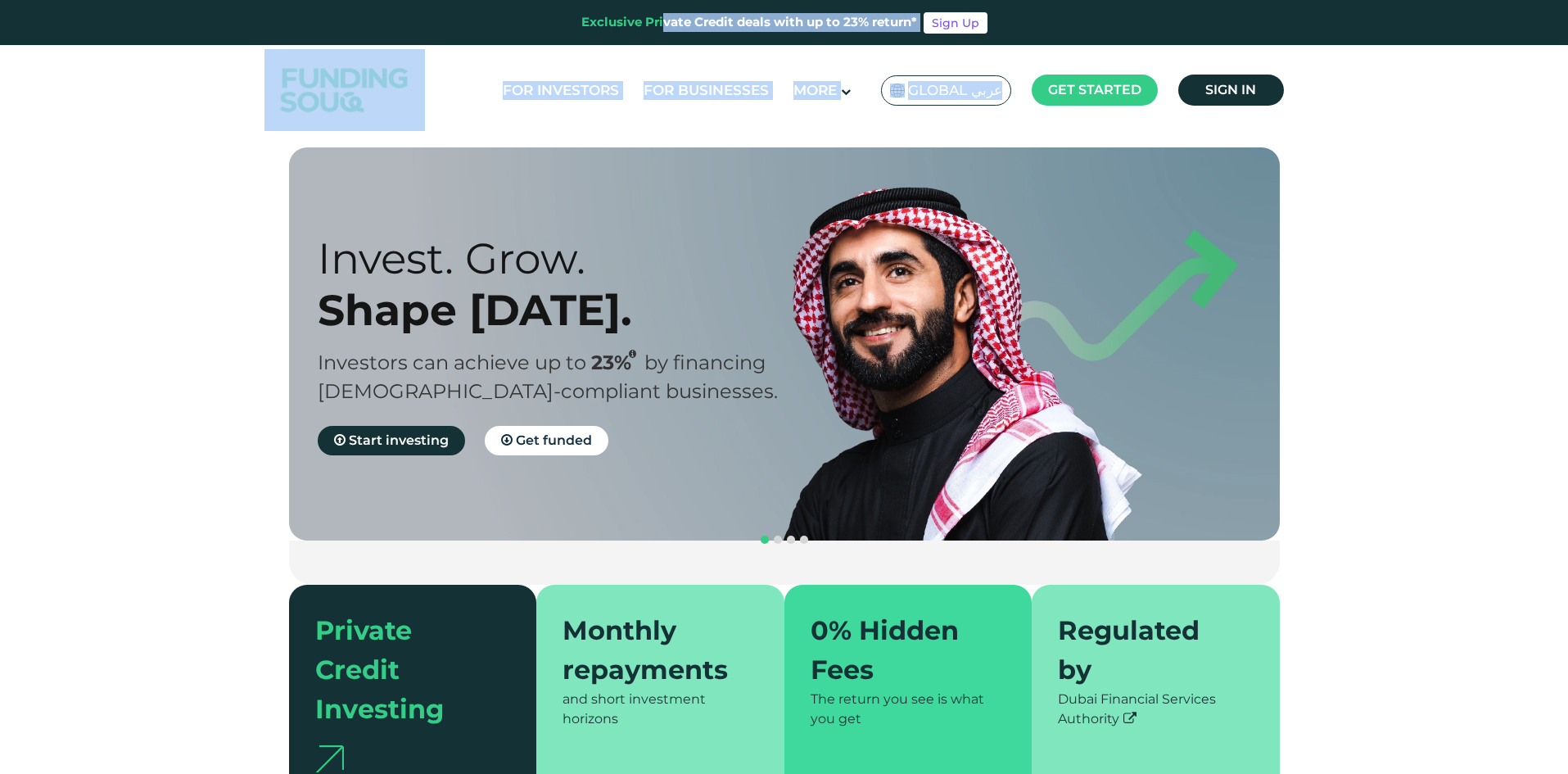
drag, startPoint x: 564, startPoint y: 16, endPoint x: 851, endPoint y: 288, distance: 395.4
